Goal: Task Accomplishment & Management: Manage account settings

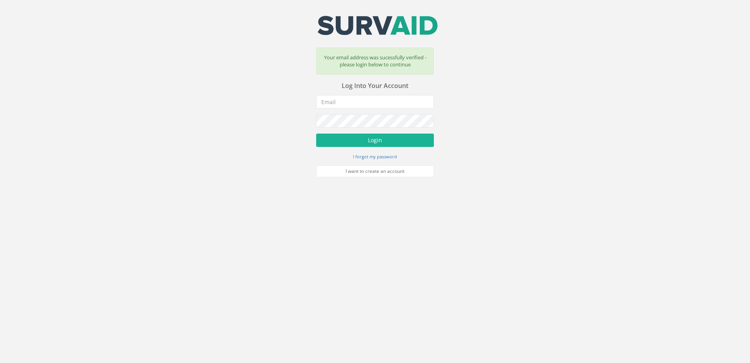
click at [352, 101] on input "email" at bounding box center [375, 101] width 118 height 13
click at [386, 101] on input "email" at bounding box center [375, 101] width 118 height 13
type input "[EMAIL_ADDRESS][DOMAIN_NAME]"
click at [369, 139] on button "Login" at bounding box center [375, 139] width 118 height 13
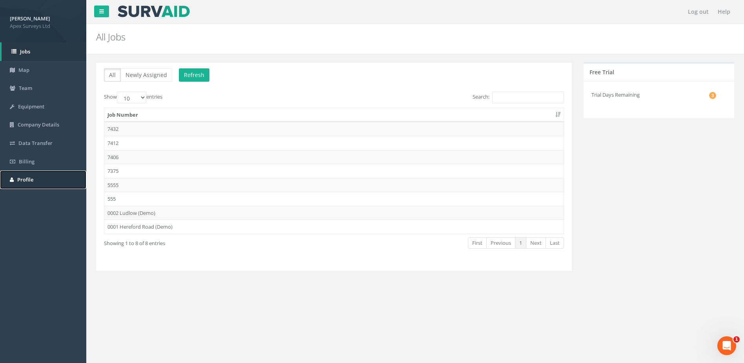
click at [32, 175] on link "Profile" at bounding box center [43, 179] width 86 height 18
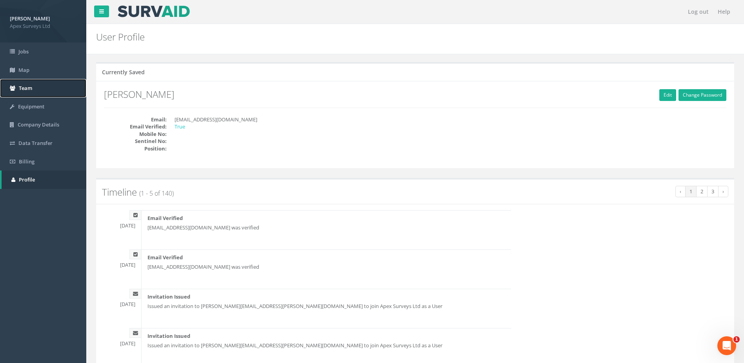
click at [40, 86] on link "Team" at bounding box center [43, 88] width 86 height 18
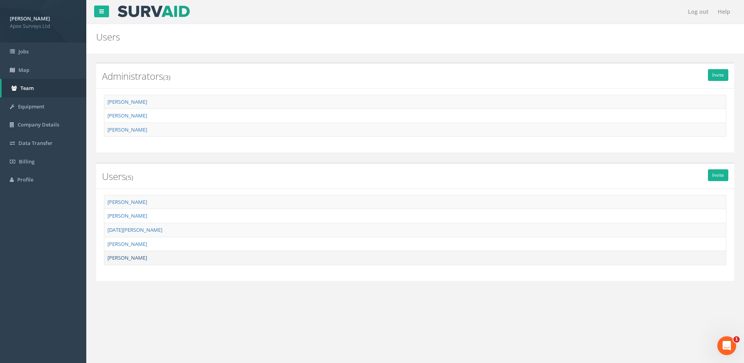
click at [122, 258] on link "[PERSON_NAME]" at bounding box center [127, 257] width 40 height 7
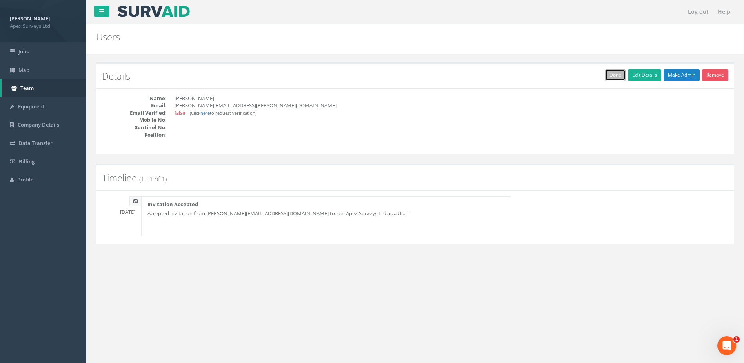
click at [617, 77] on link "Done" at bounding box center [615, 75] width 20 height 12
